Goal: Task Accomplishment & Management: Manage account settings

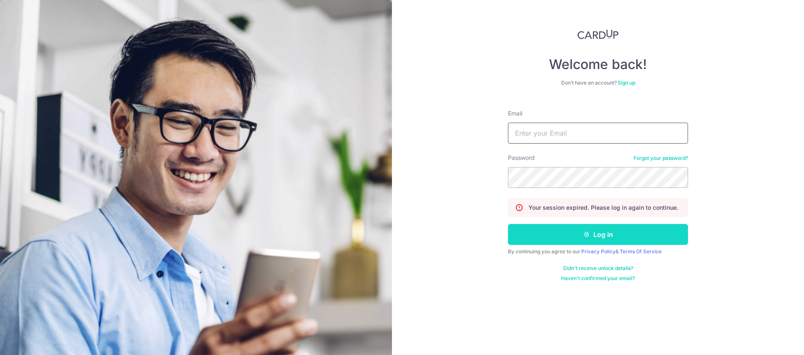
type input "thio.thomasks@gmail.com"
click at [580, 238] on button "Log in" at bounding box center [598, 234] width 180 height 21
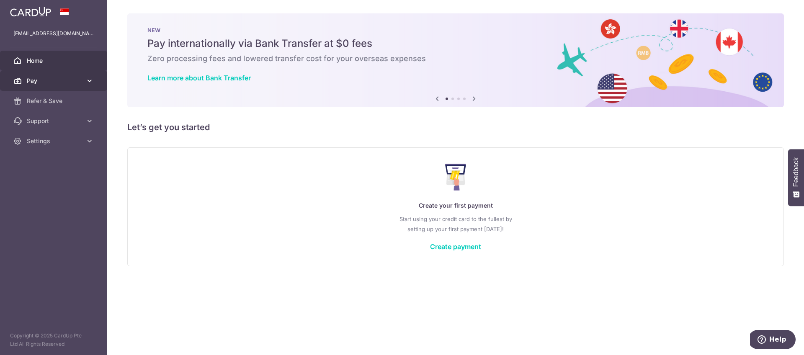
click at [71, 83] on span "Pay" at bounding box center [54, 81] width 55 height 8
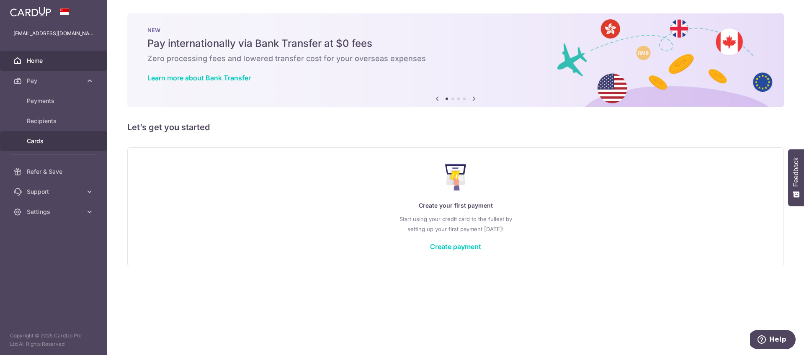
click at [66, 140] on span "Cards" at bounding box center [54, 141] width 55 height 8
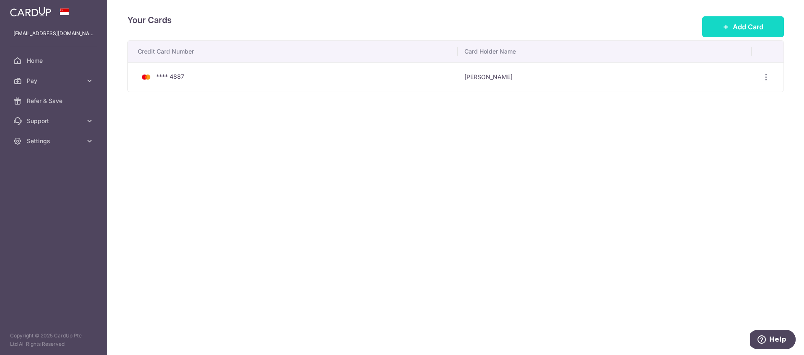
click at [732, 25] on button "Add Card" at bounding box center [743, 26] width 82 height 21
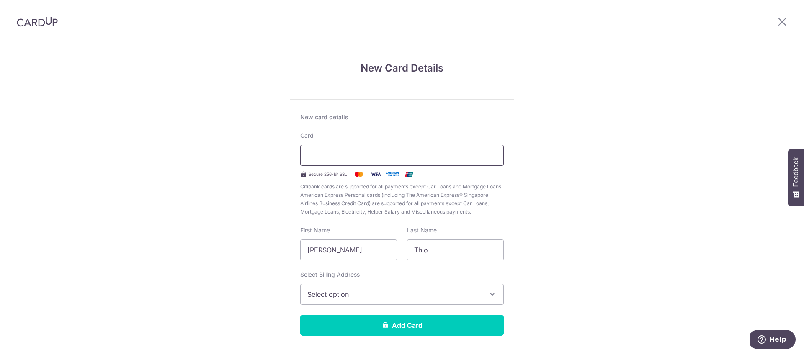
click at [405, 160] on div at bounding box center [401, 155] width 203 height 21
click at [370, 137] on div "Card Secure 256-bit SSL Citibank cards are supported for all payments except Ca…" at bounding box center [401, 173] width 203 height 85
click at [379, 297] on span "Select option" at bounding box center [394, 294] width 174 height 10
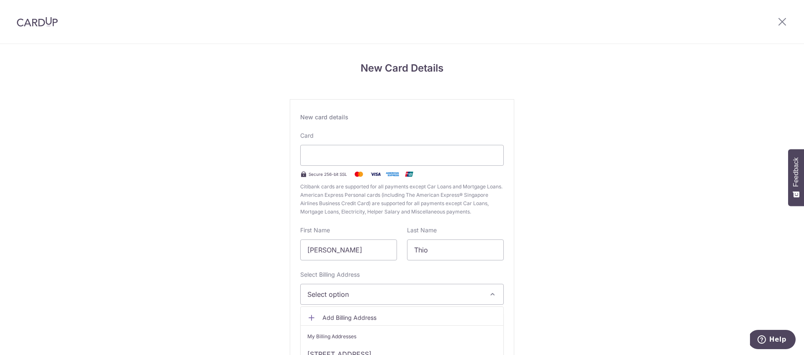
scroll to position [41, 0]
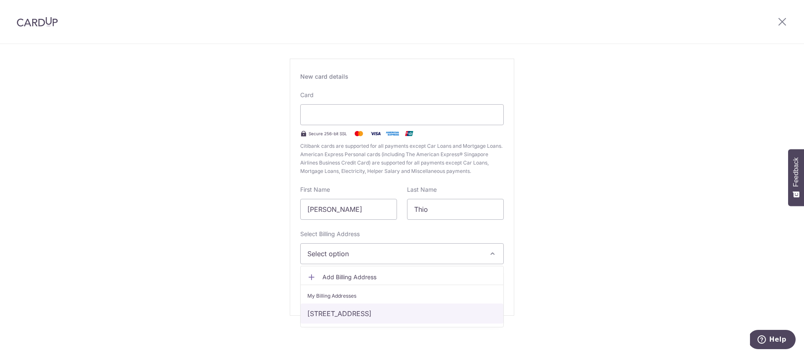
click at [386, 311] on link "[STREET_ADDRESS]" at bounding box center [402, 313] width 203 height 20
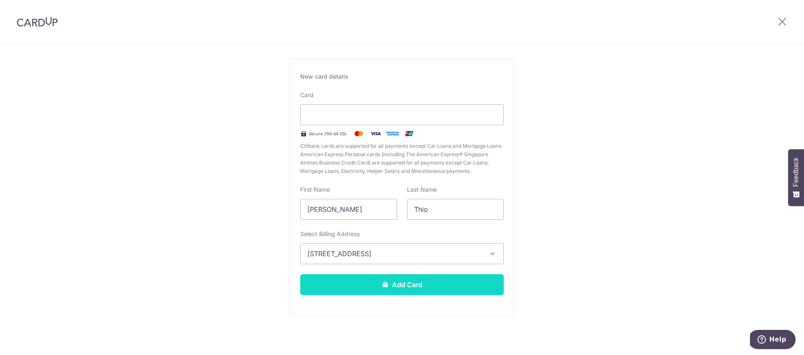
click at [384, 290] on button "Add Card" at bounding box center [401, 284] width 203 height 21
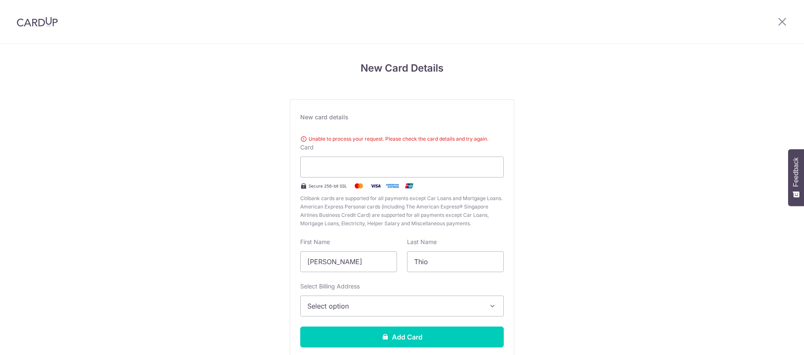
scroll to position [52, 0]
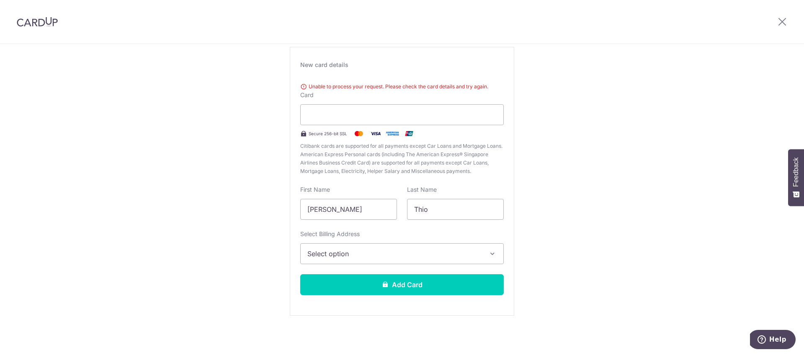
click at [592, 101] on div "New Card Details New card details Unable to process your request. Please check …" at bounding box center [402, 173] width 804 height 363
click at [597, 112] on div "New Card Details New card details Unable to process your request. Please check …" at bounding box center [402, 173] width 804 height 363
click at [368, 123] on div at bounding box center [401, 114] width 203 height 21
click at [362, 120] on div at bounding box center [401, 114] width 203 height 21
click at [420, 257] on span "Select option" at bounding box center [394, 254] width 174 height 10
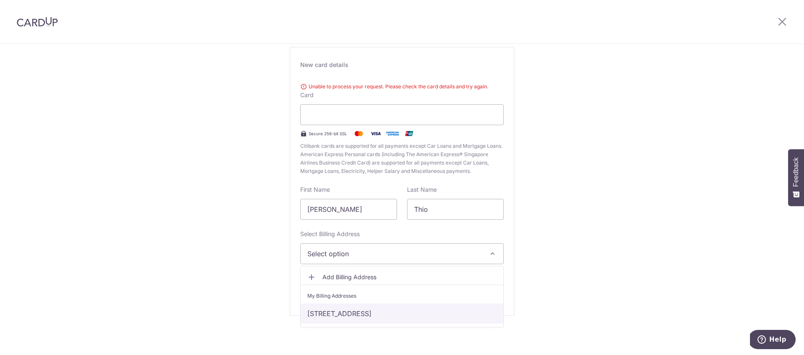
click at [412, 316] on link "[STREET_ADDRESS]" at bounding box center [402, 313] width 203 height 20
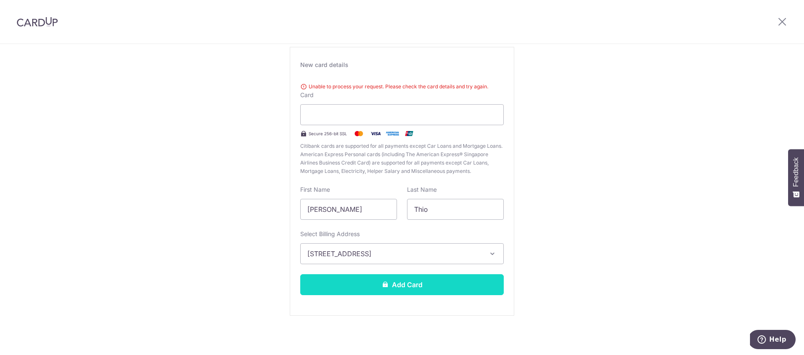
click at [404, 292] on button "Add Card" at bounding box center [401, 284] width 203 height 21
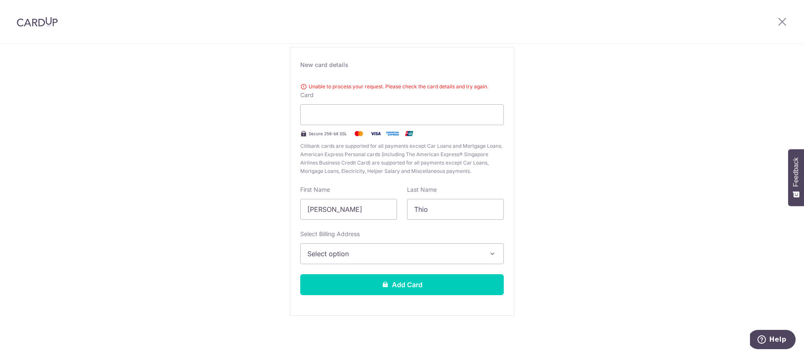
click at [534, 157] on div "New Card Details New card details Unable to process your request. Please check …" at bounding box center [402, 173] width 804 height 363
click at [426, 254] on span "Select option" at bounding box center [394, 254] width 174 height 10
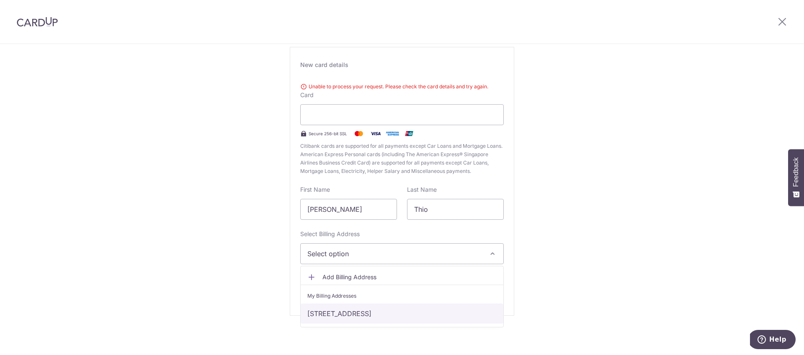
click at [421, 308] on link "[STREET_ADDRESS]" at bounding box center [402, 313] width 203 height 20
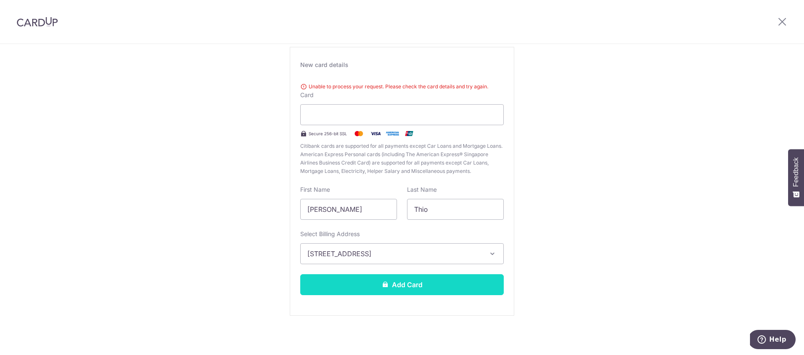
click at [413, 288] on button "Add Card" at bounding box center [401, 284] width 203 height 21
